Goal: Check status

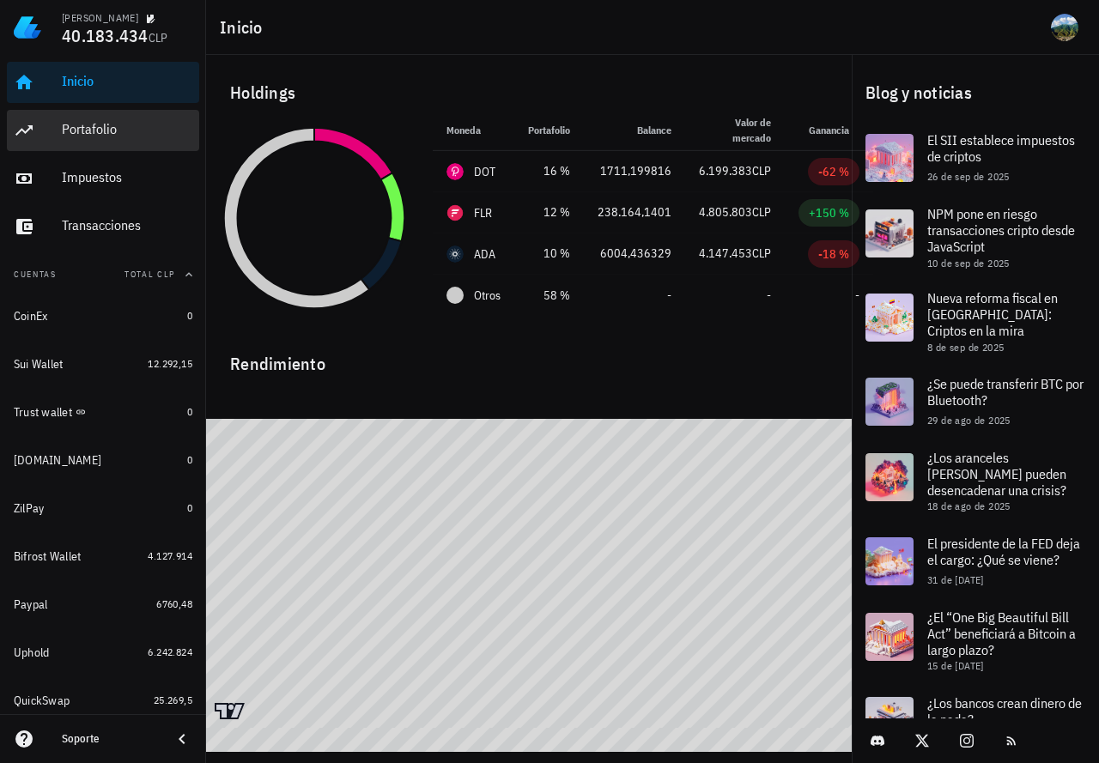
click at [70, 126] on div "Portafolio" at bounding box center [127, 129] width 131 height 16
